Goal: Transaction & Acquisition: Download file/media

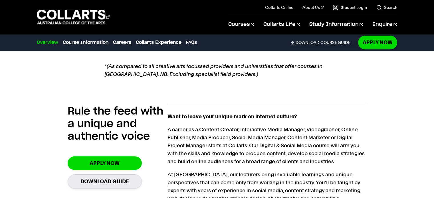
scroll to position [411, 0]
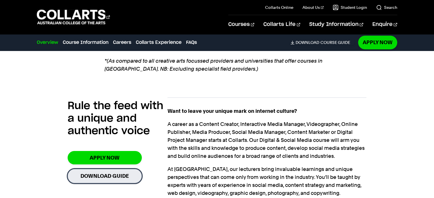
click at [115, 169] on link "Download Guide" at bounding box center [105, 176] width 74 height 14
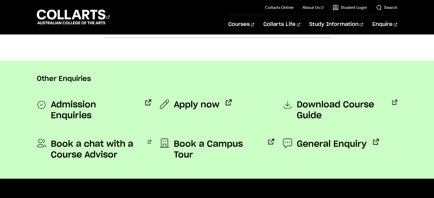
scroll to position [406, 0]
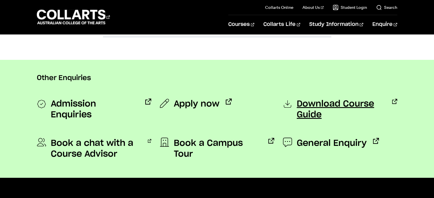
click at [309, 103] on span "Download Course Guide" at bounding box center [340, 110] width 89 height 22
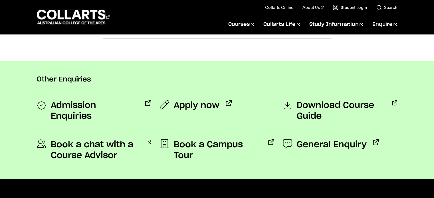
scroll to position [403, 0]
